Goal: Task Accomplishment & Management: Manage account settings

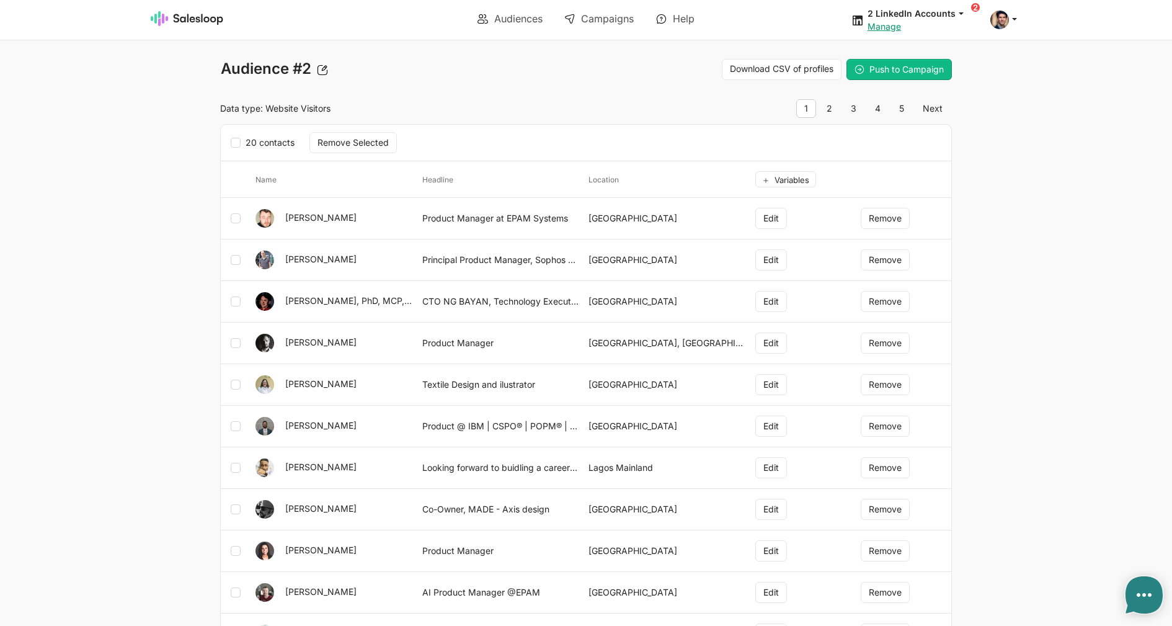
click at [912, 108] on link "5" at bounding box center [901, 108] width 21 height 19
type textarea "x"
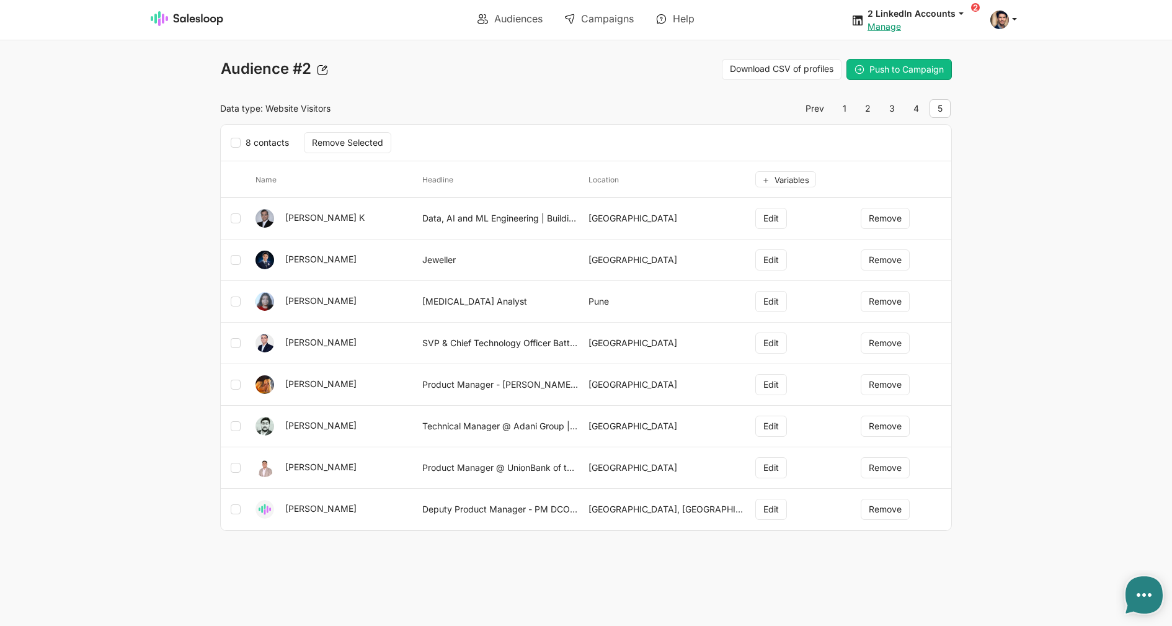
type textarea "x"
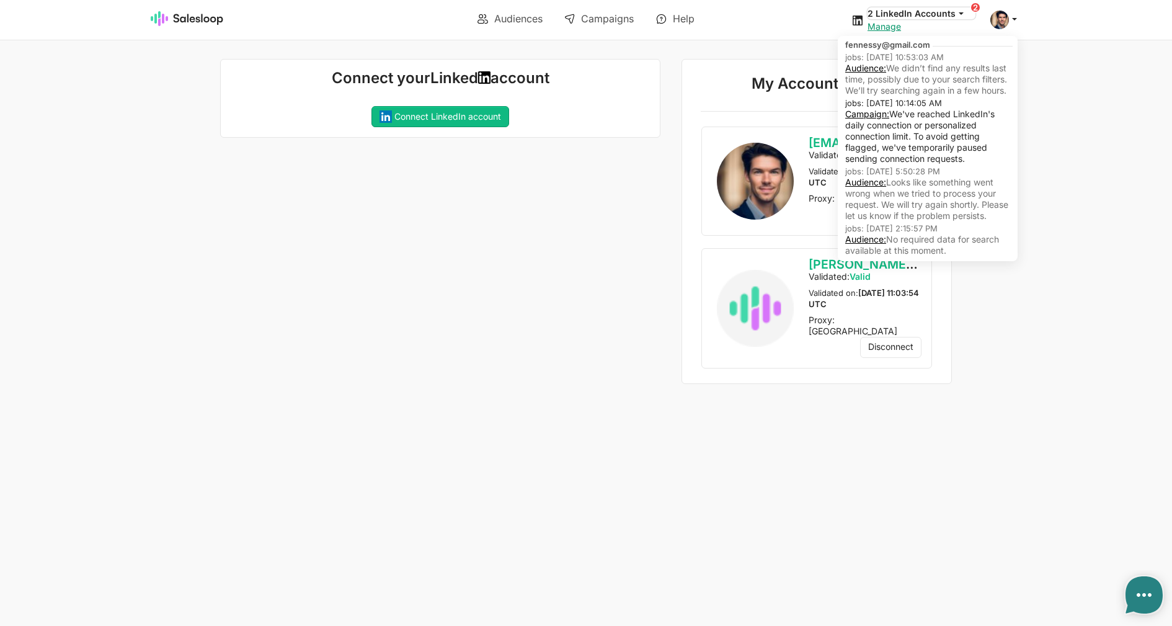
click at [950, 9] on button "2 LinkedIn Accounts" at bounding box center [922, 13] width 108 height 12
click at [870, 70] on link "Audience:" at bounding box center [865, 68] width 41 height 11
type textarea "x"
